Goal: Task Accomplishment & Management: Manage account settings

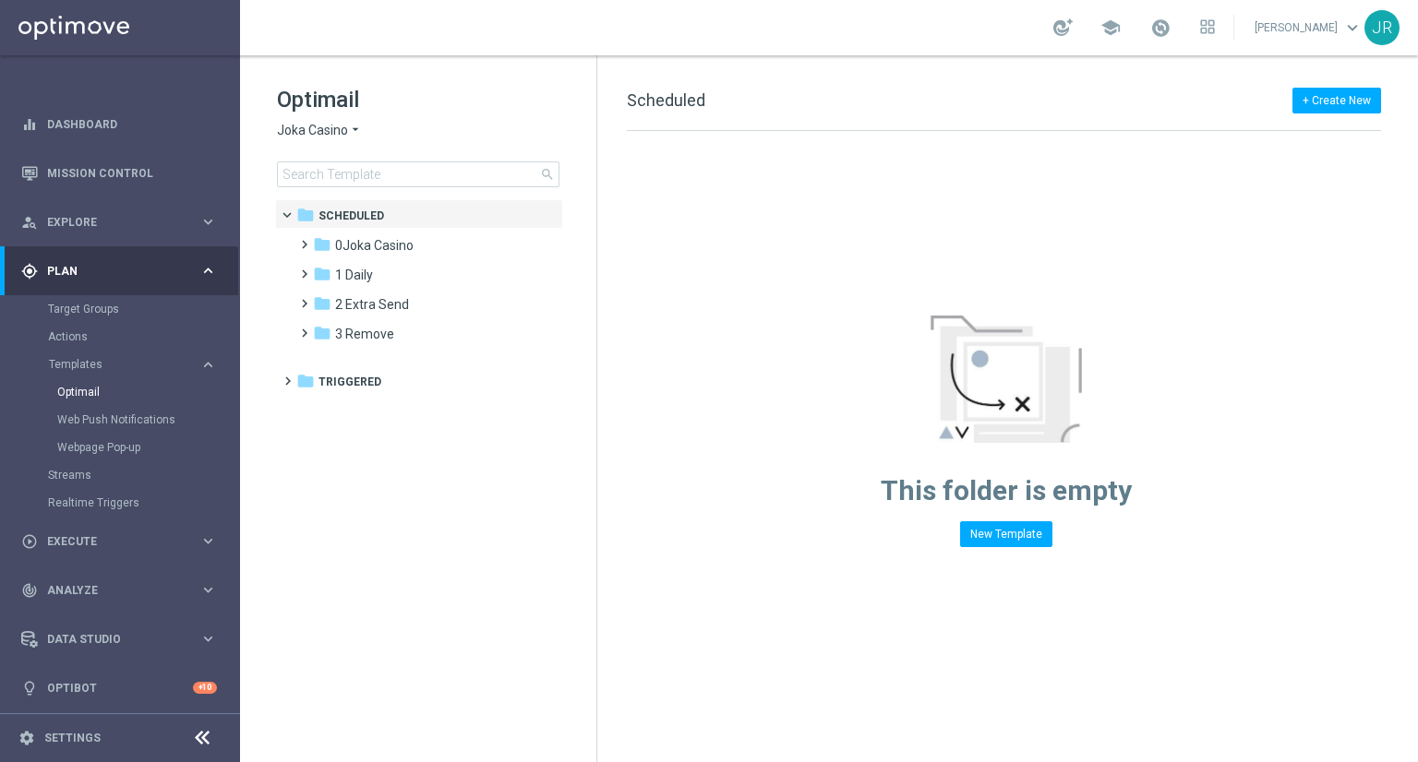
click at [317, 118] on div "Optimail Joka Casino arrow_drop_down × Joka Casino search" at bounding box center [436, 136] width 319 height 102
click at [318, 129] on span "Joka Casino" at bounding box center [312, 131] width 71 height 18
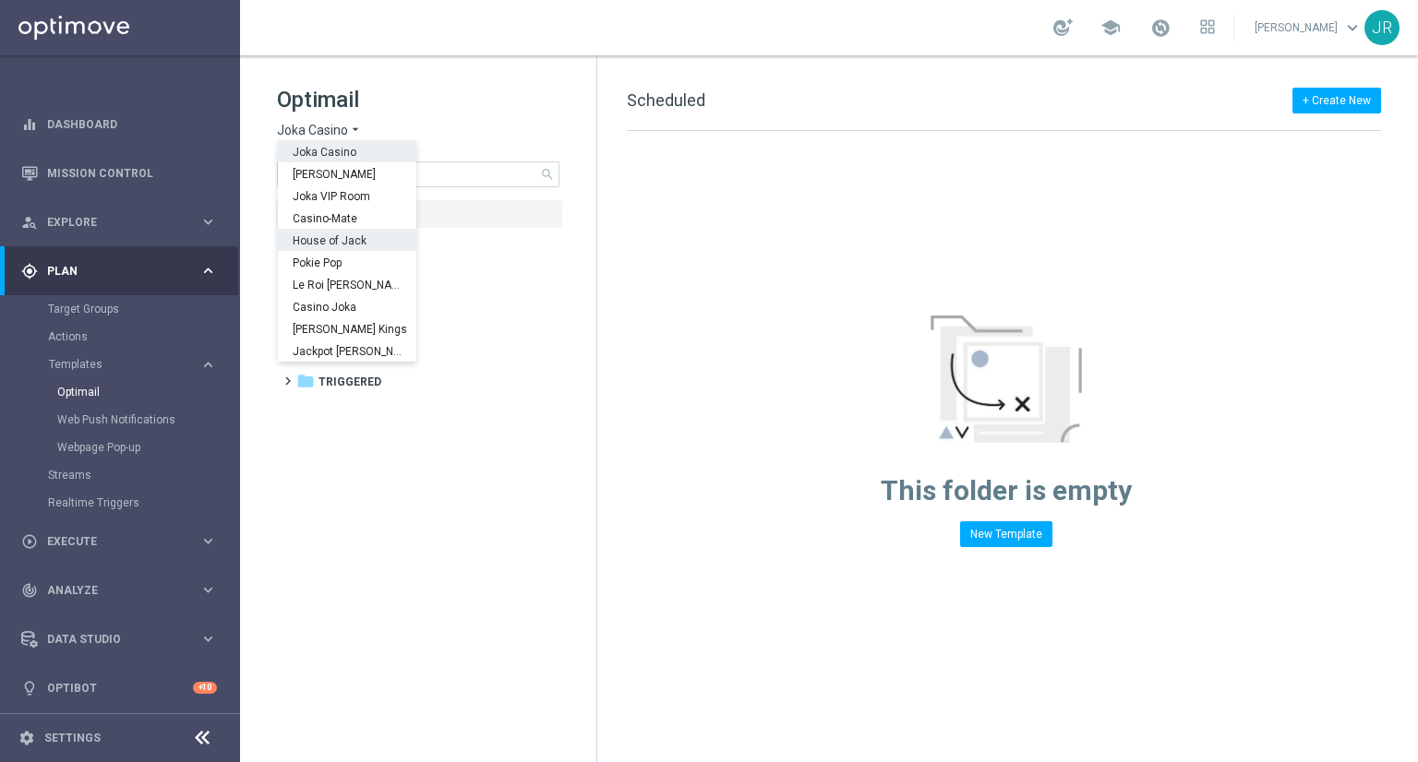
drag, startPoint x: 314, startPoint y: 246, endPoint x: 609, endPoint y: 293, distance: 299.1
click at [0, 0] on span "House of Jack" at bounding box center [0, 0] width 0 height 0
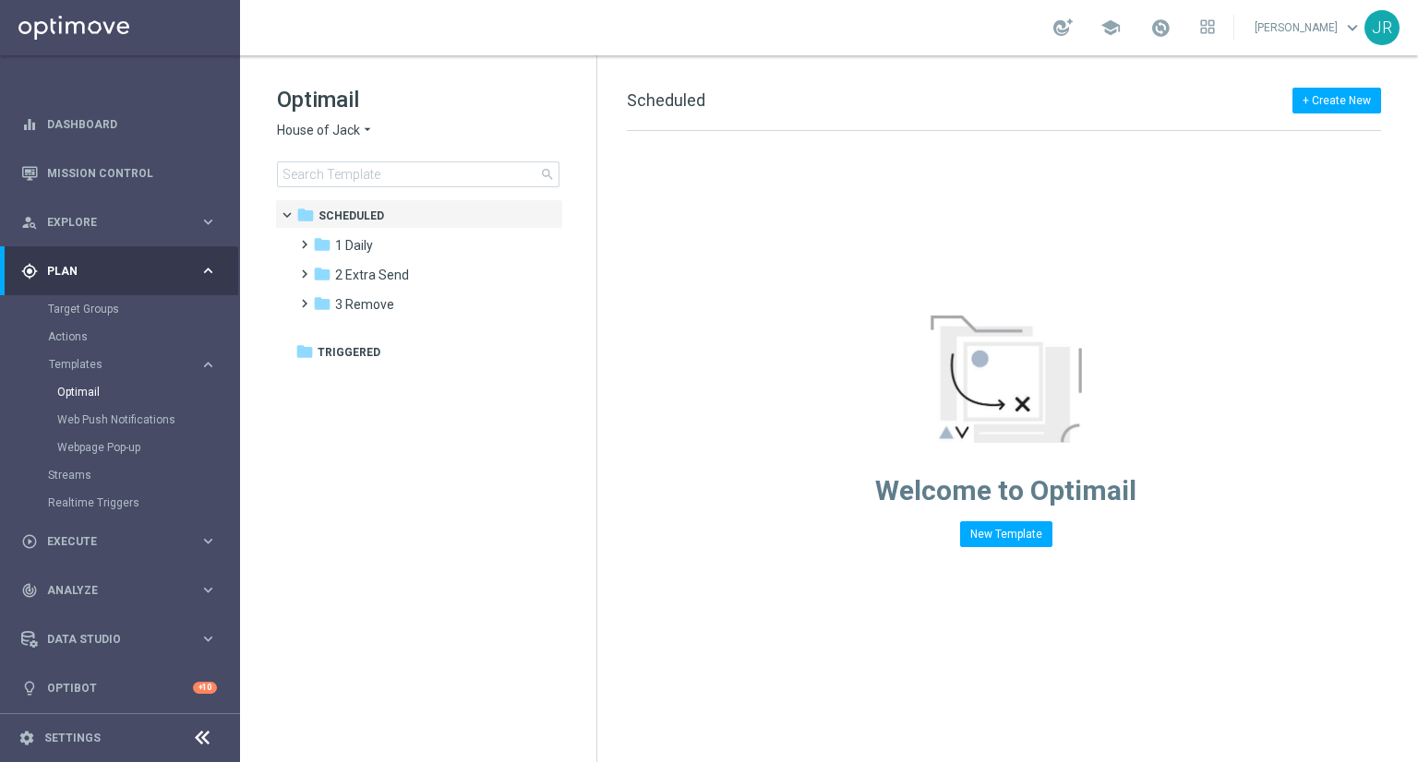
drag, startPoint x: 358, startPoint y: 253, endPoint x: 723, endPoint y: 313, distance: 369.5
click at [365, 251] on span "1 Daily" at bounding box center [354, 245] width 38 height 17
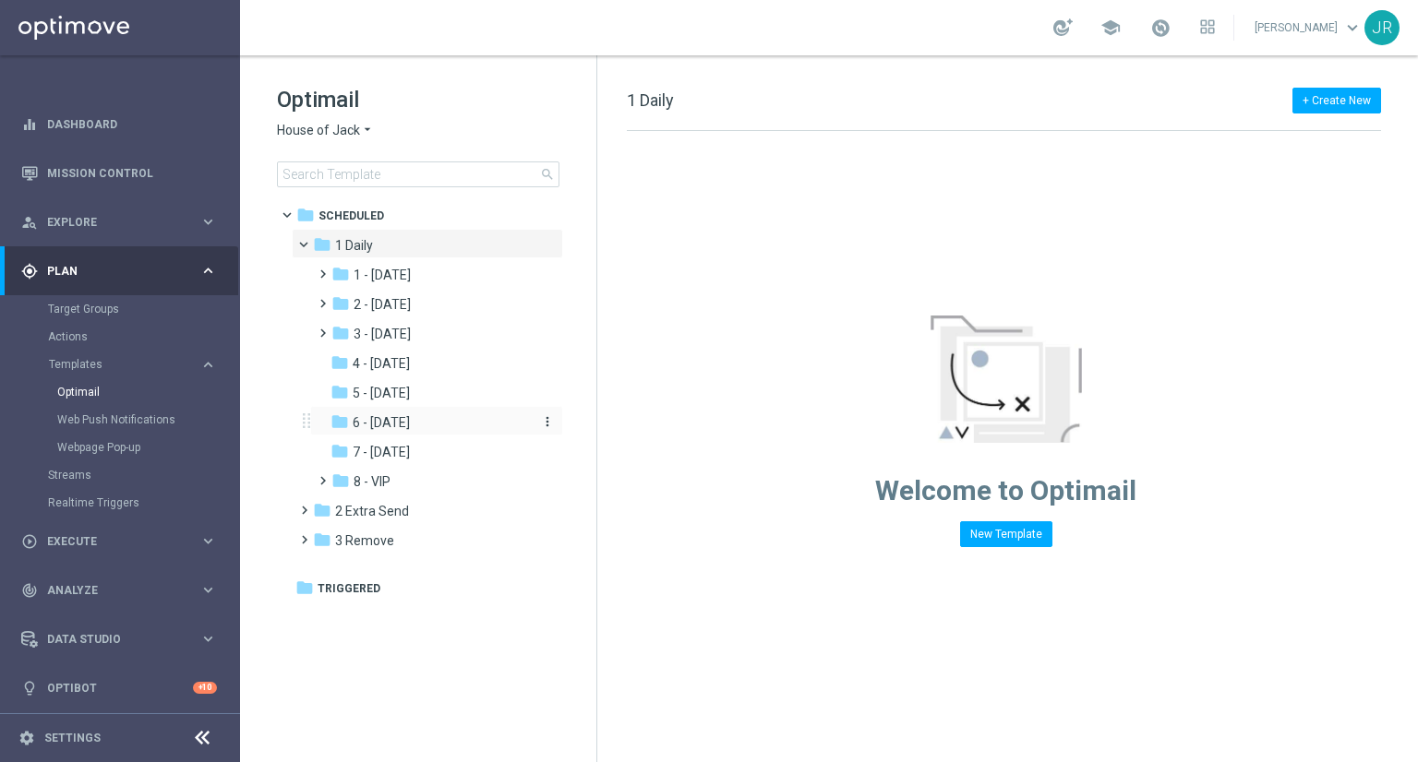
click at [374, 422] on span "6 - [DATE]" at bounding box center [381, 422] width 57 height 17
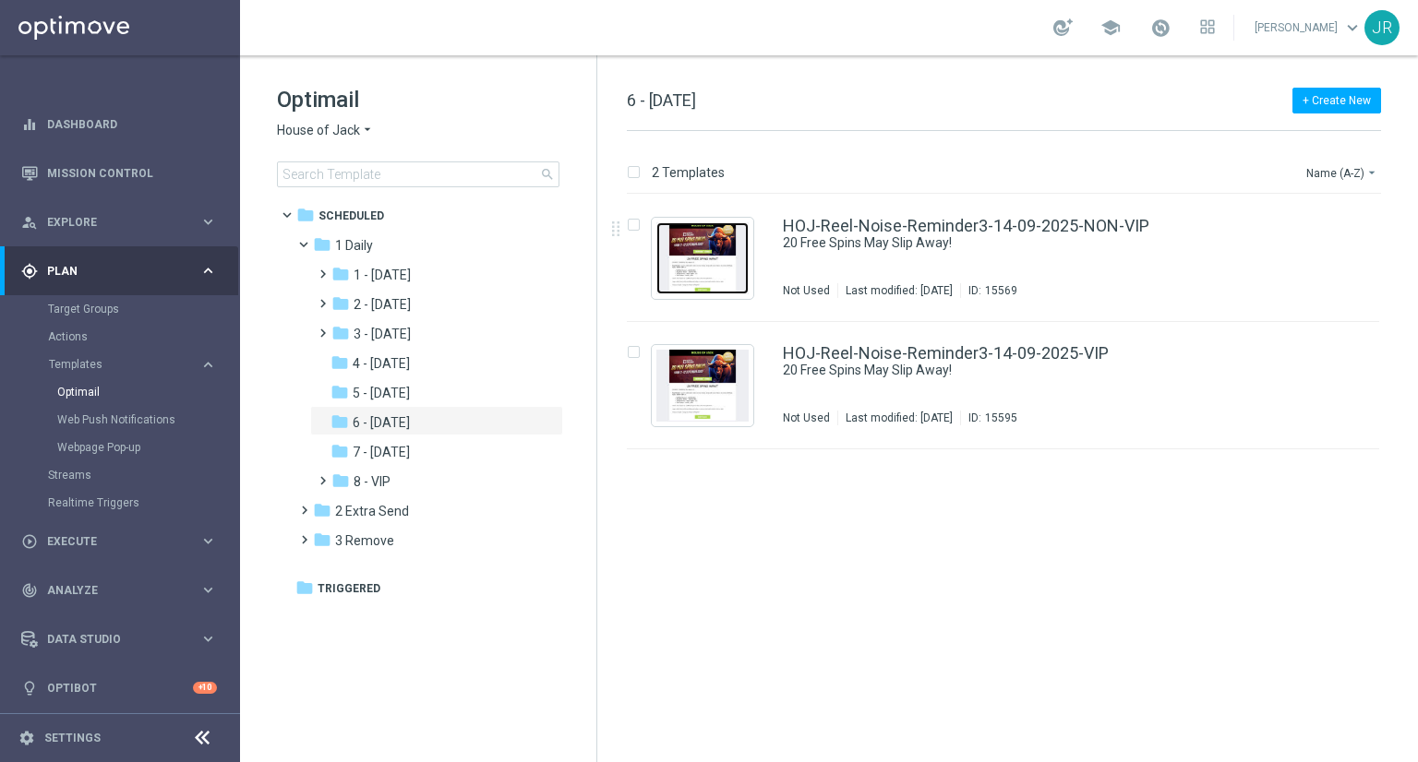
click at [707, 252] on img "Press SPACE to select this row." at bounding box center [702, 258] width 92 height 72
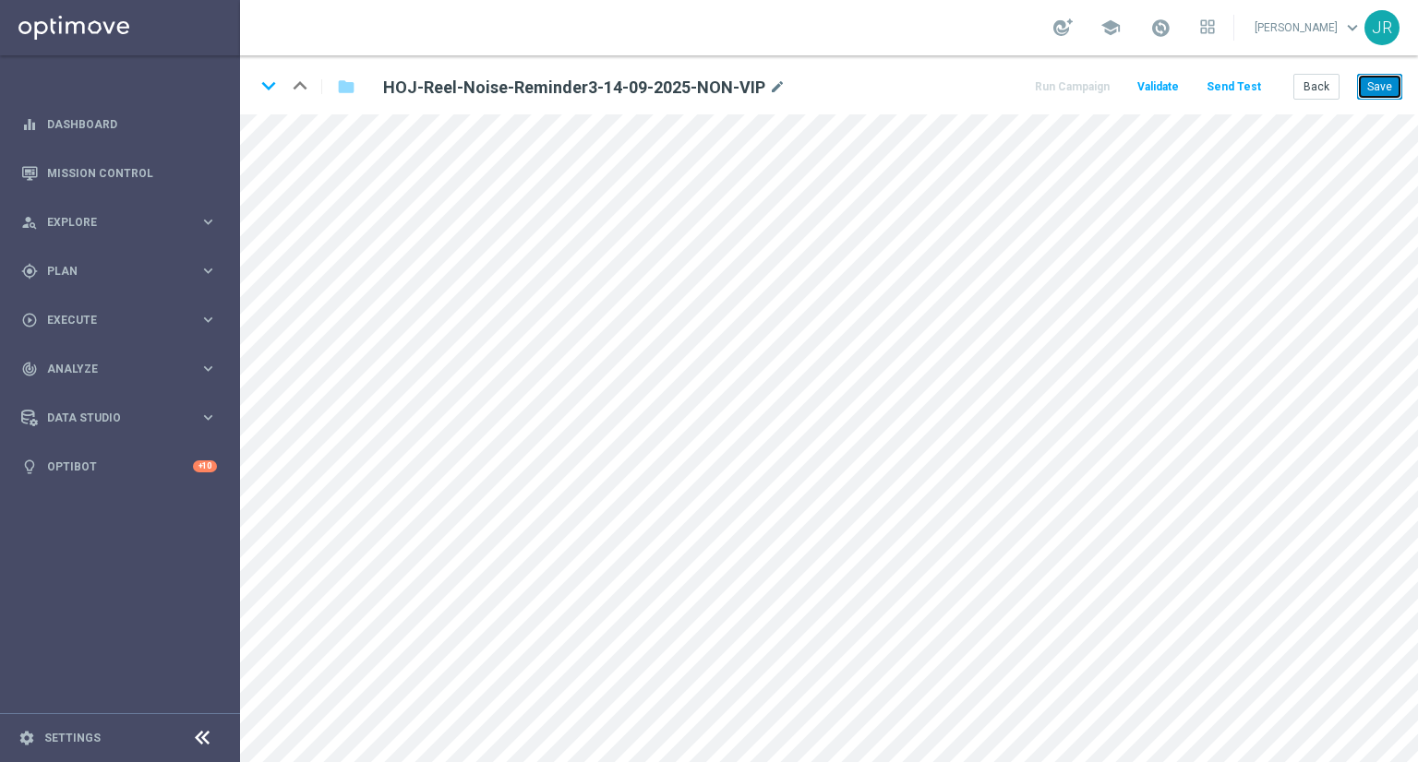
drag, startPoint x: 1395, startPoint y: 88, endPoint x: 1414, endPoint y: 106, distance: 26.8
click at [1396, 88] on button "Save" at bounding box center [1379, 87] width 45 height 26
drag, startPoint x: 1382, startPoint y: 89, endPoint x: 1392, endPoint y: 112, distance: 25.2
click at [1384, 90] on button "Save" at bounding box center [1379, 87] width 45 height 26
click at [1384, 86] on button "Save" at bounding box center [1379, 87] width 45 height 26
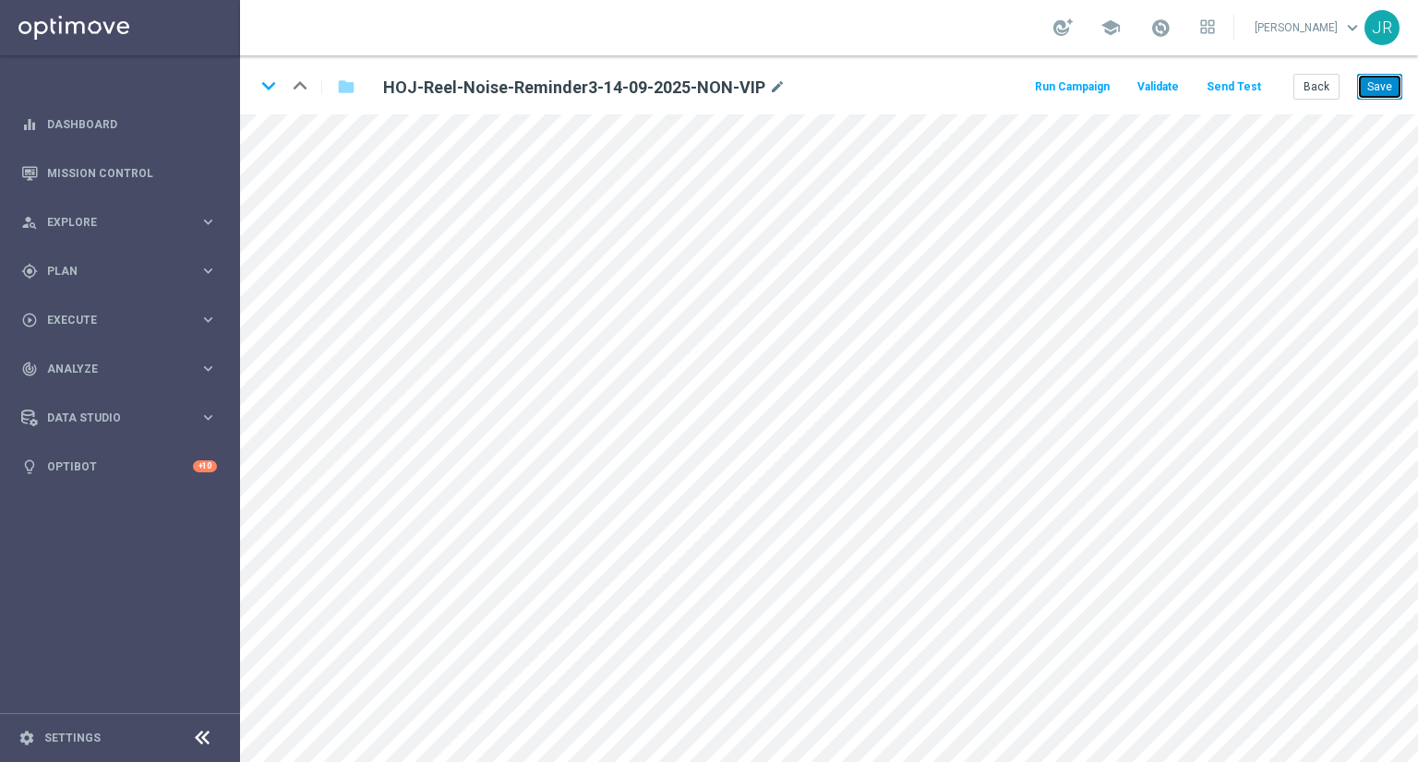
click at [1381, 96] on button "Save" at bounding box center [1379, 87] width 45 height 26
click at [1377, 82] on button "Save" at bounding box center [1379, 87] width 45 height 26
drag, startPoint x: 1312, startPoint y: 91, endPoint x: 1264, endPoint y: 135, distance: 64.7
click at [1310, 95] on button "Back" at bounding box center [1316, 87] width 46 height 26
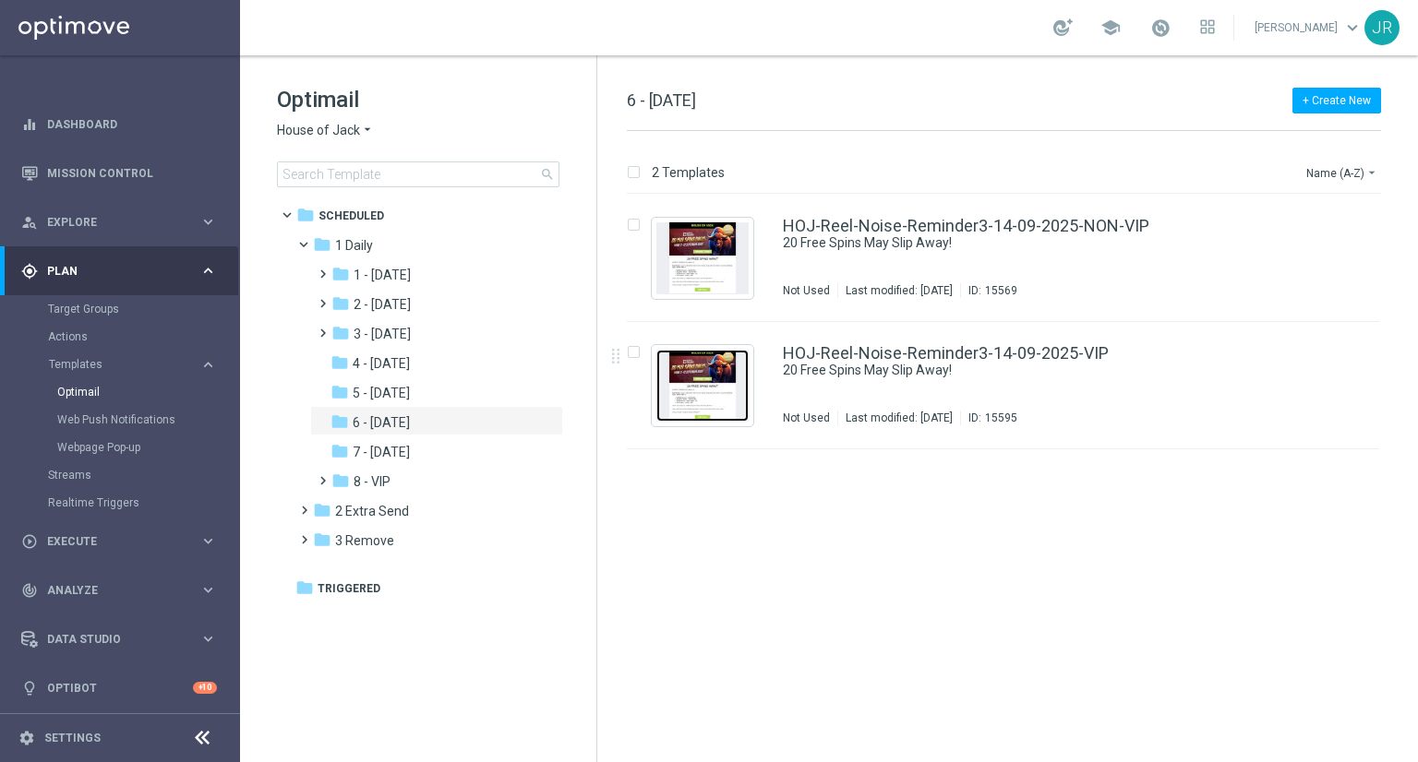
drag, startPoint x: 698, startPoint y: 377, endPoint x: 817, endPoint y: 440, distance: 134.6
click at [702, 381] on img "Press SPACE to select this row." at bounding box center [702, 386] width 92 height 72
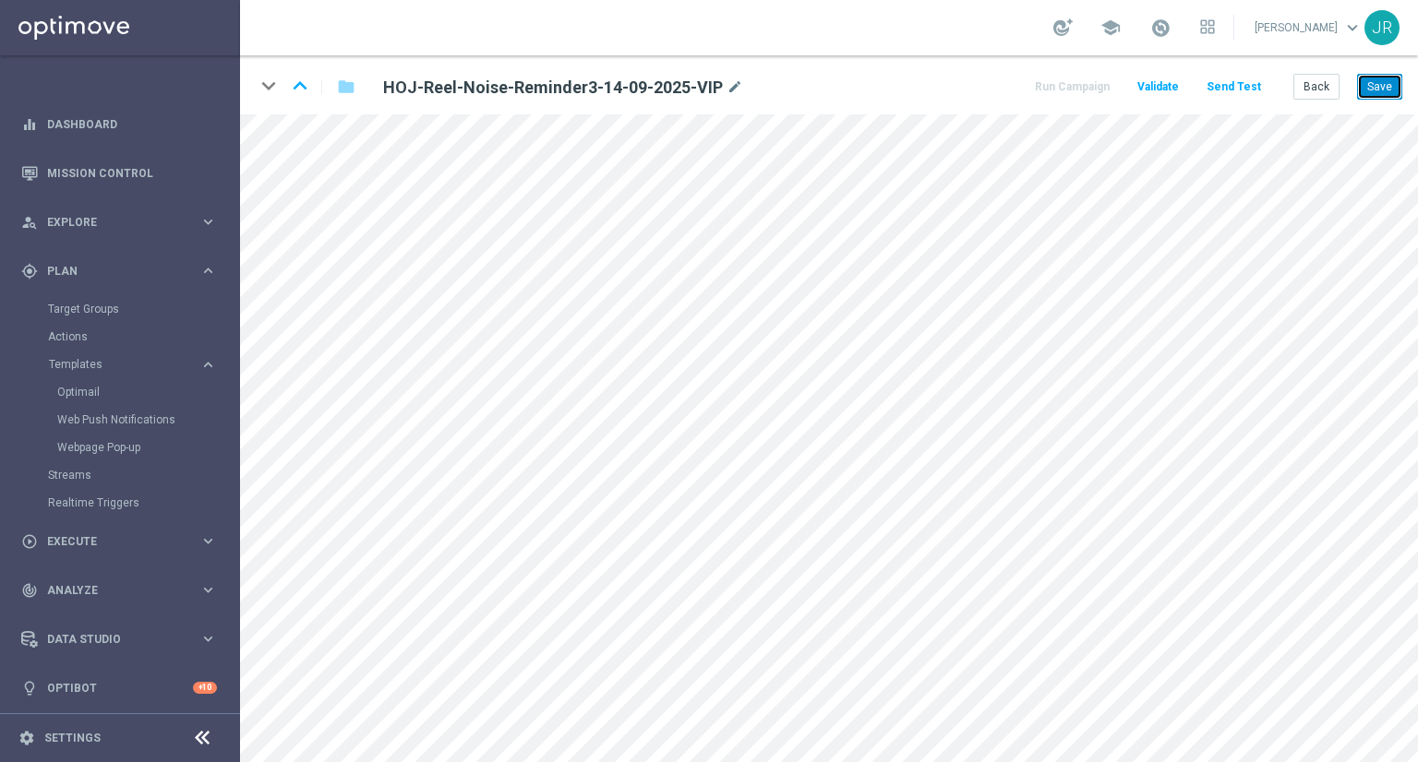
click at [1384, 87] on button "Save" at bounding box center [1379, 87] width 45 height 26
click at [1379, 83] on button "Save" at bounding box center [1379, 87] width 45 height 26
click at [1380, 83] on button "Save" at bounding box center [1379, 87] width 45 height 26
click at [1385, 84] on button "Save" at bounding box center [1379, 87] width 45 height 26
click at [1375, 89] on button "Save" at bounding box center [1379, 87] width 45 height 26
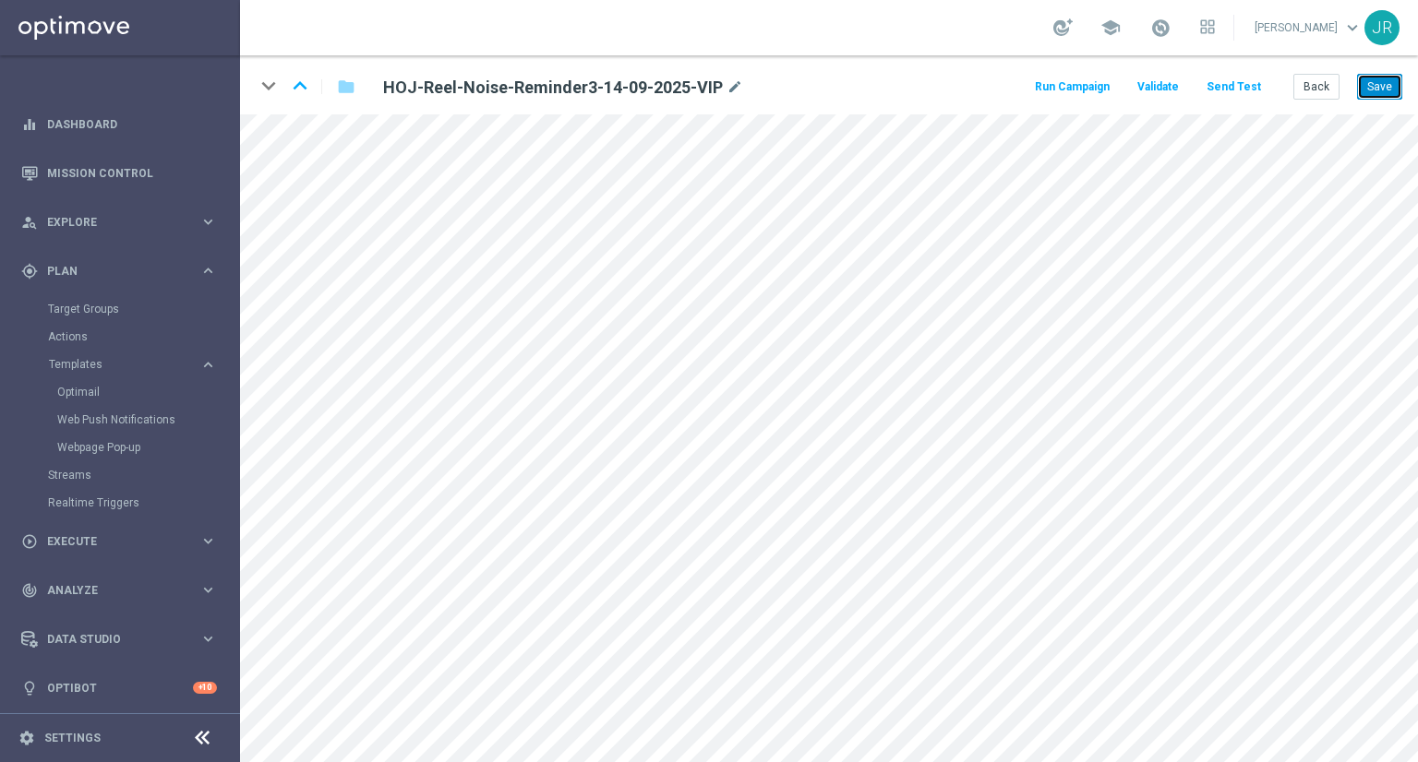
click at [1390, 82] on button "Save" at bounding box center [1379, 87] width 45 height 26
